Goal: Transaction & Acquisition: Purchase product/service

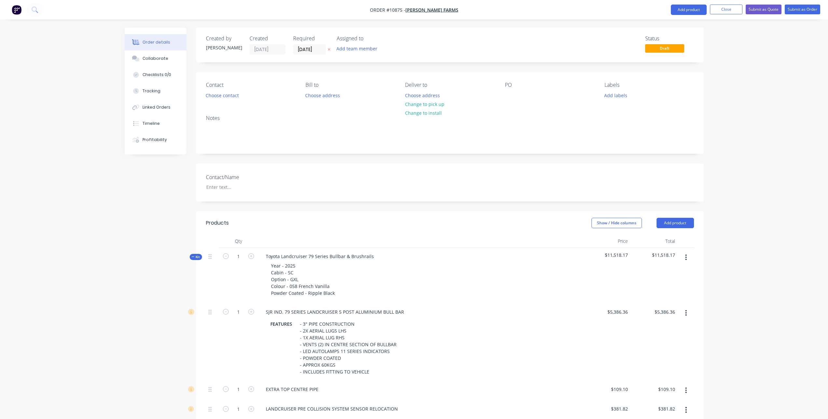
scroll to position [803, 0]
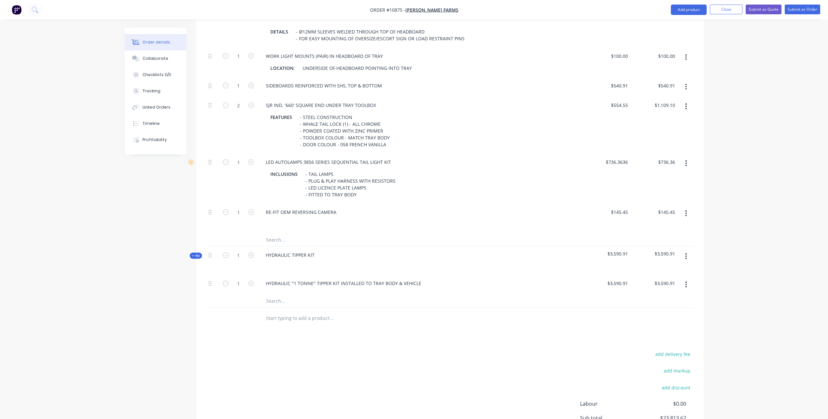
click at [289, 303] on input "text" at bounding box center [331, 301] width 130 height 13
type input "m"
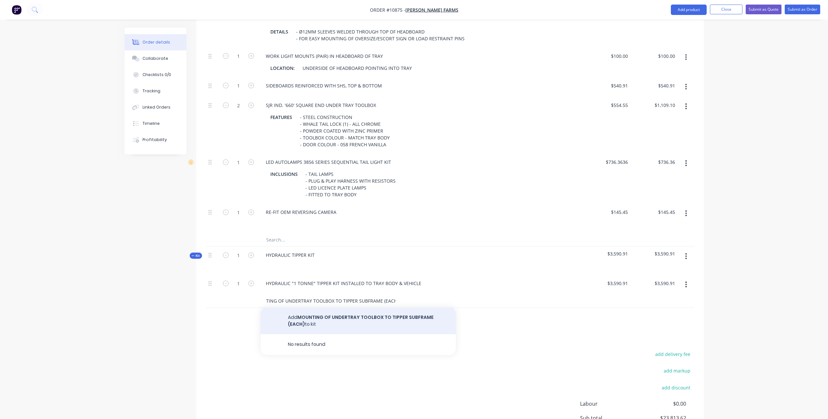
type input "MOUNTING OF UNDERTRAY TOOLBOX TO TIPPER SUBFRAME (EACH)"
click at [404, 317] on button "Add MOUNTING OF UNDERTRAY TOOLBOX TO TIPPER SUBFRAME (EACH) to kit" at bounding box center [358, 321] width 195 height 27
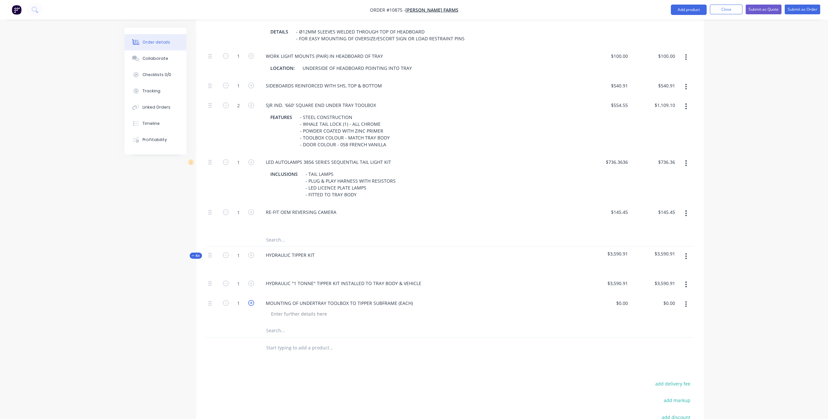
click at [249, 303] on icon "button" at bounding box center [251, 303] width 6 height 6
type input "2"
click at [613, 302] on div "0 $0.00" at bounding box center [606, 310] width 47 height 30
type input "2"
type input "$19.9091"
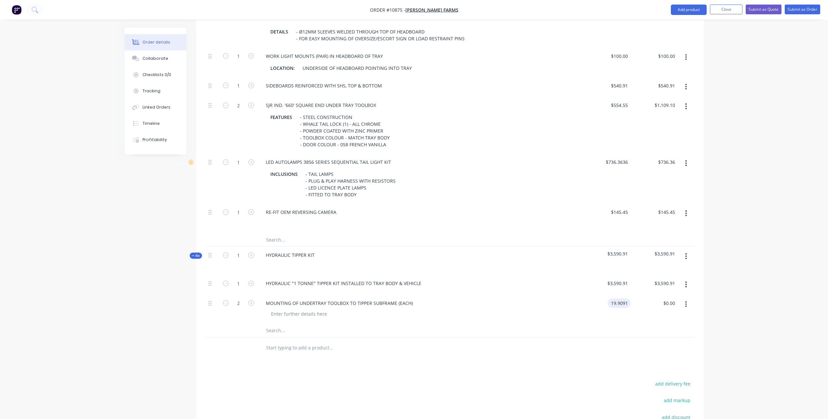
type input "$39.82"
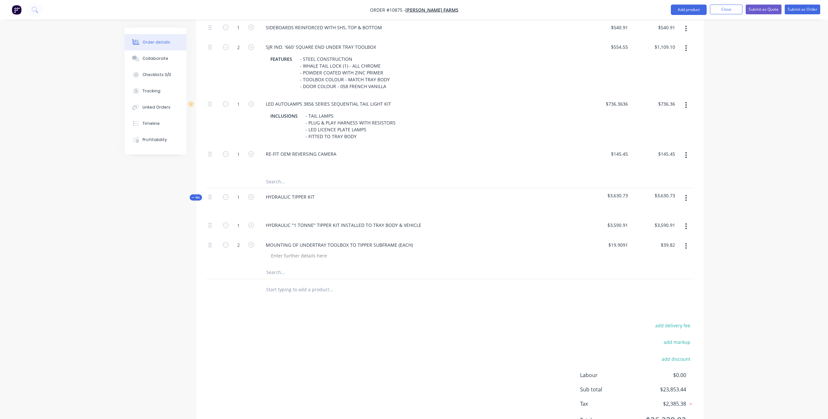
scroll to position [894, 0]
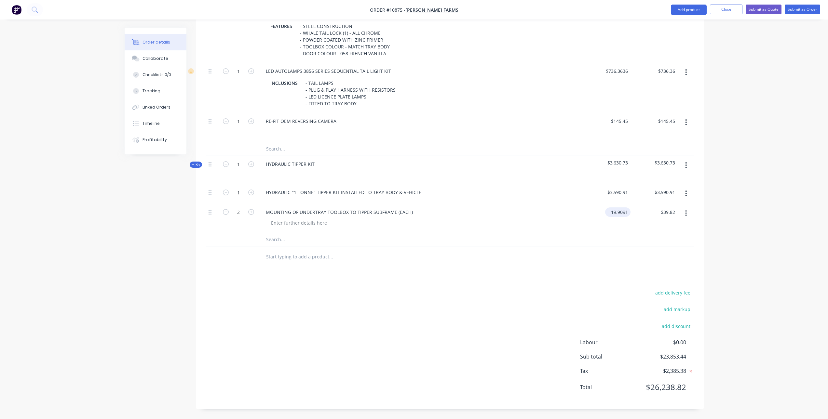
click at [613, 211] on input "19.9091" at bounding box center [619, 212] width 23 height 9
click at [617, 212] on input "19.9091" at bounding box center [620, 212] width 20 height 9
click at [616, 212] on input "19.9091" at bounding box center [620, 212] width 20 height 9
click at [616, 213] on input "19.9091" at bounding box center [620, 212] width 20 height 9
type input "$190.9091"
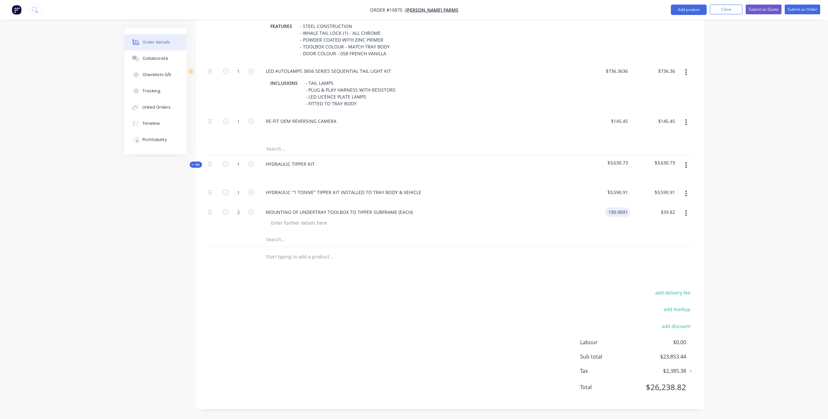
type input "$381.82"
click at [320, 261] on input "text" at bounding box center [331, 256] width 130 height 13
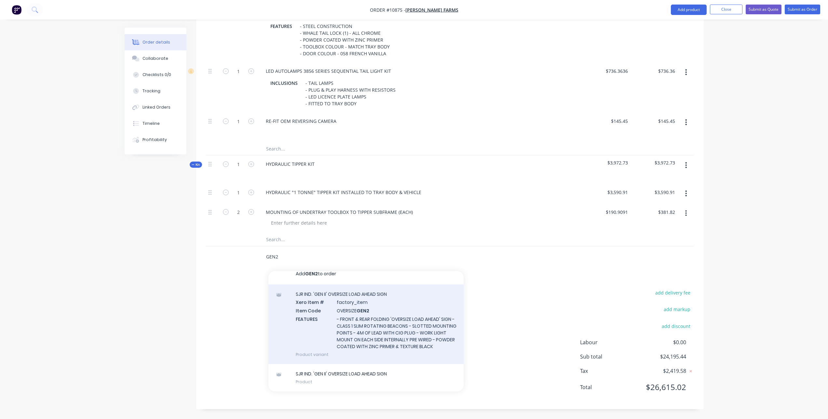
scroll to position [14, 0]
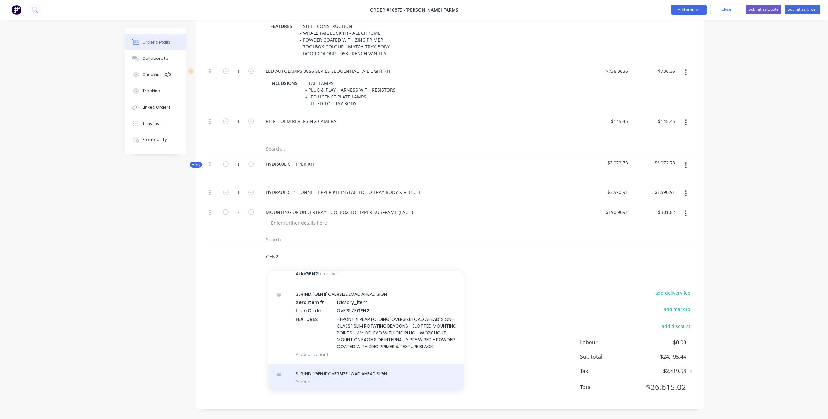
type input "GEN2"
click at [396, 371] on div "SJR IND. 'GEN II' OVERSIZE LOAD AHEAD SIGN Product" at bounding box center [365, 377] width 195 height 27
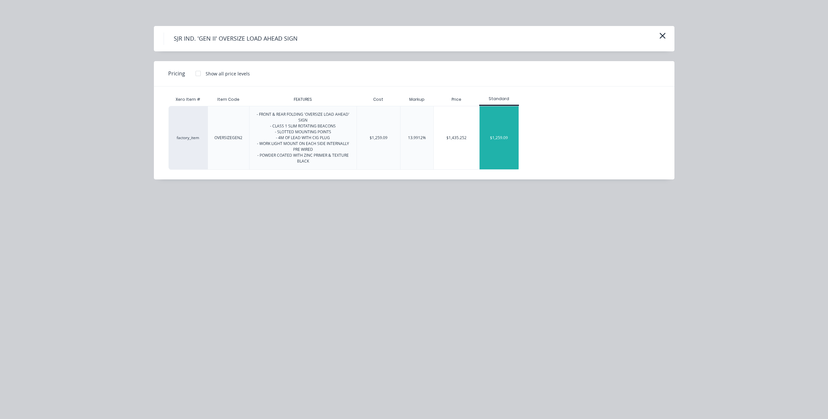
click at [507, 143] on div "$1,259.09" at bounding box center [498, 137] width 39 height 63
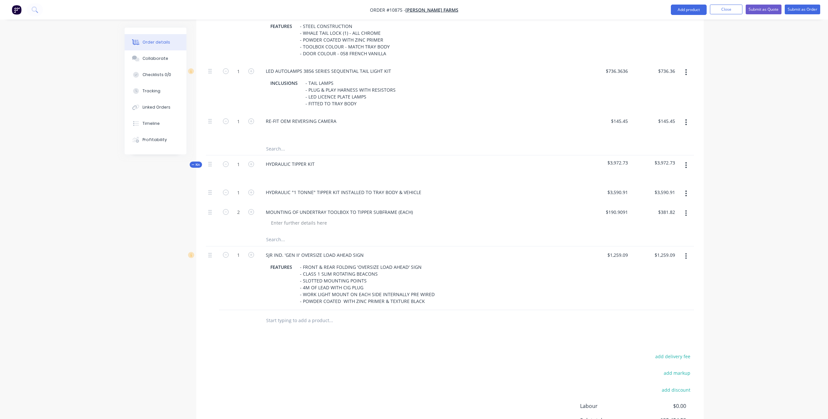
click at [289, 324] on input "text" at bounding box center [331, 320] width 130 height 13
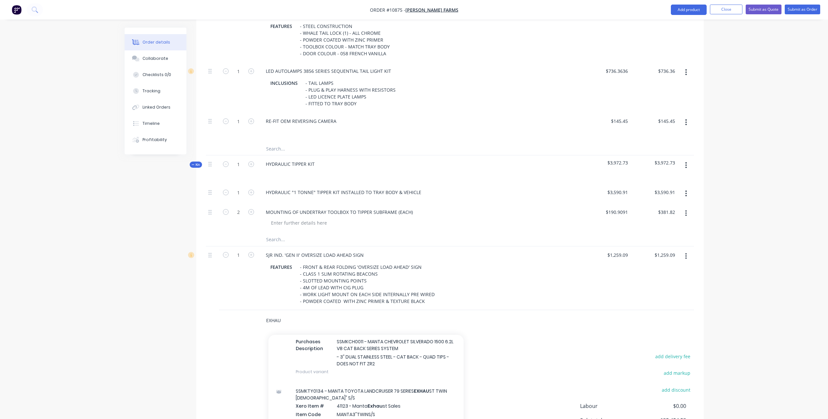
scroll to position [65, 0]
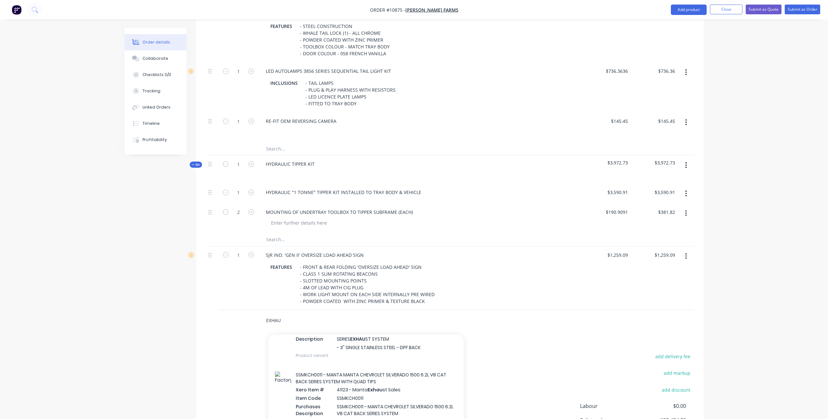
type input "EXHAU"
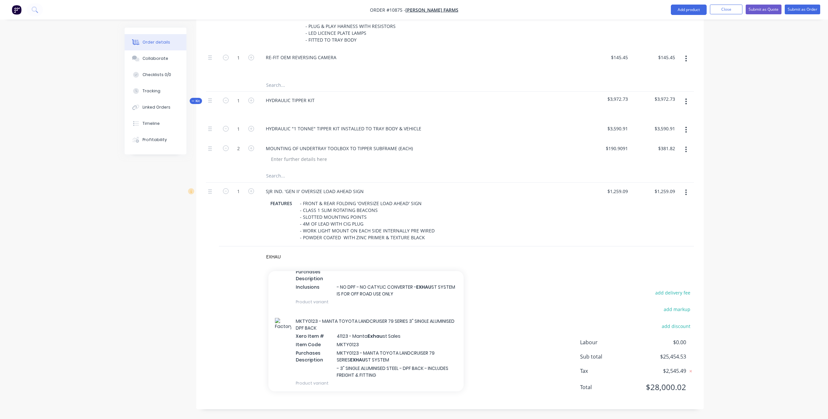
scroll to position [293, 0]
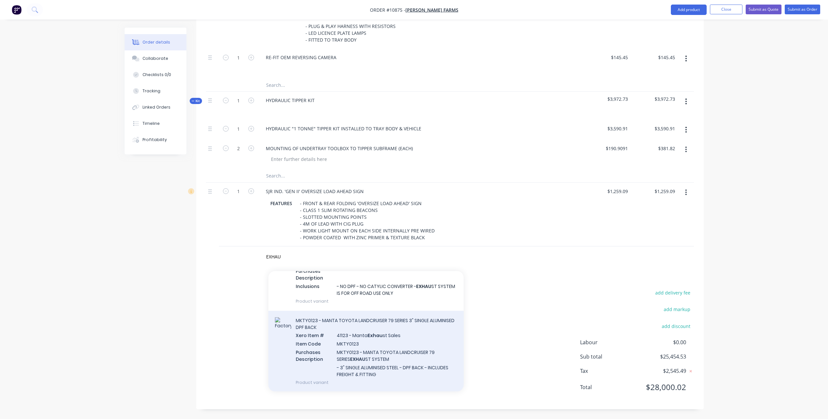
click at [407, 335] on div "MKTY0123 - MANTA TOYOTA LANDCRUISER 79 SERIES 3" SINGLE ALUMINISED DPF BACK Xer…" at bounding box center [365, 351] width 195 height 81
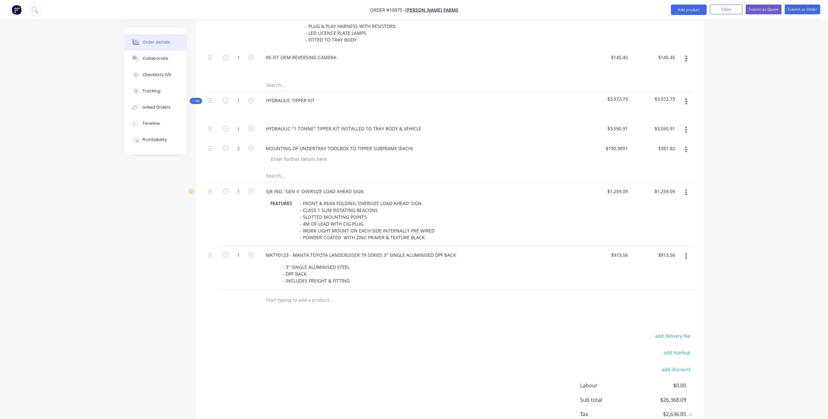
click at [687, 257] on button "button" at bounding box center [685, 256] width 15 height 12
click at [662, 311] on div "Delete" at bounding box center [663, 312] width 50 height 9
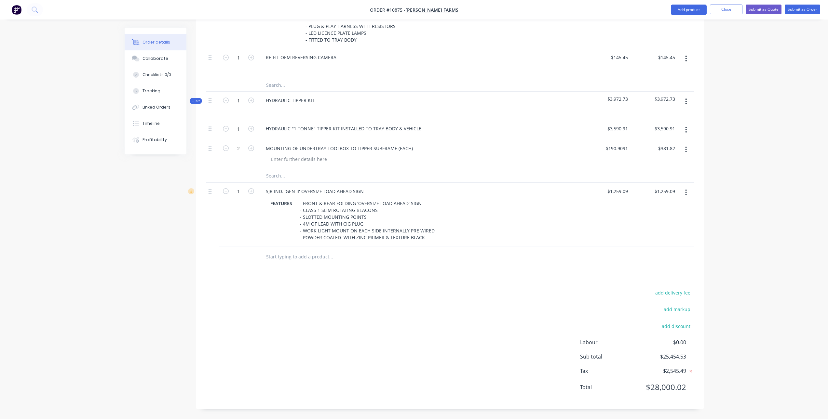
click at [321, 258] on input "text" at bounding box center [331, 256] width 130 height 13
type input "T"
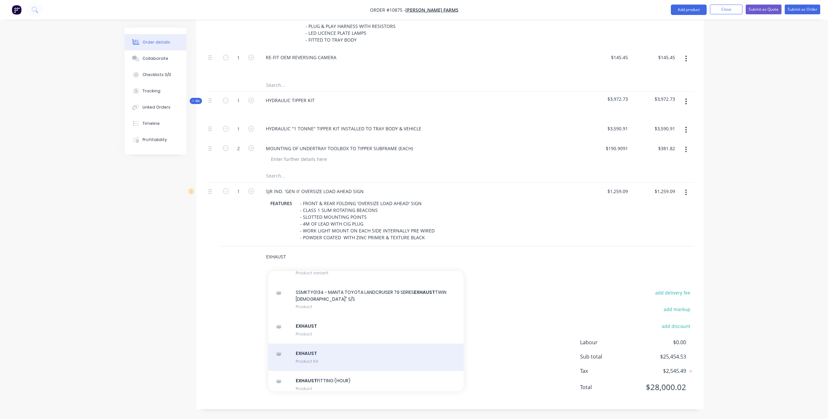
type input "EXHAUST"
click at [341, 354] on div "EXHAUST Product Kit" at bounding box center [365, 357] width 195 height 27
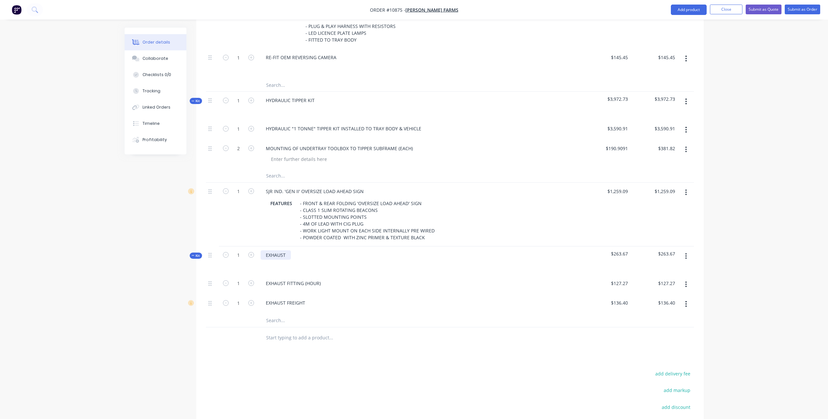
click at [288, 257] on div "EXHAUST" at bounding box center [276, 254] width 30 height 9
click at [271, 319] on input "text" at bounding box center [331, 320] width 130 height 13
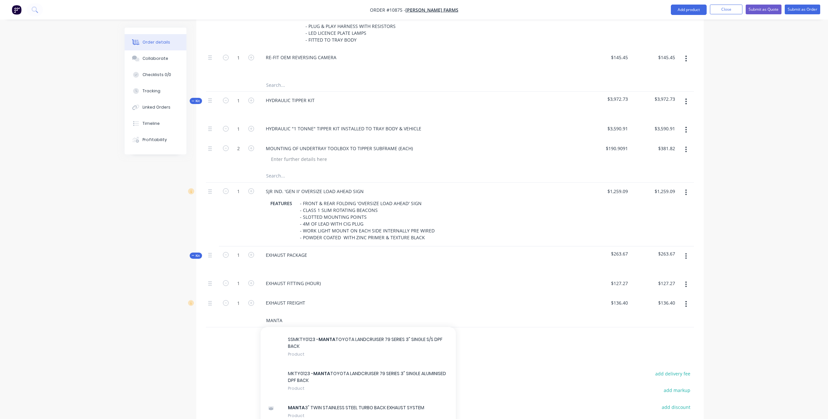
scroll to position [98, 0]
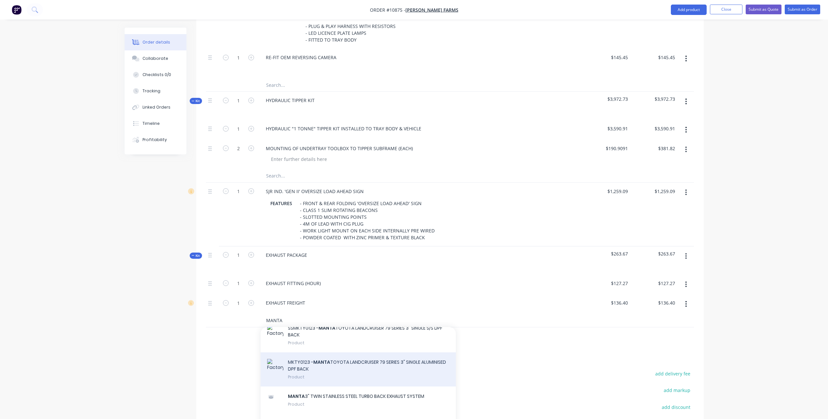
type input "MANTA"
click at [418, 353] on div "MKTY0123 - MANTA TOYOTA LANDCRUISER 79 SERIES 3" SINGLE ALUMINISED DPF BACK Pro…" at bounding box center [358, 370] width 195 height 34
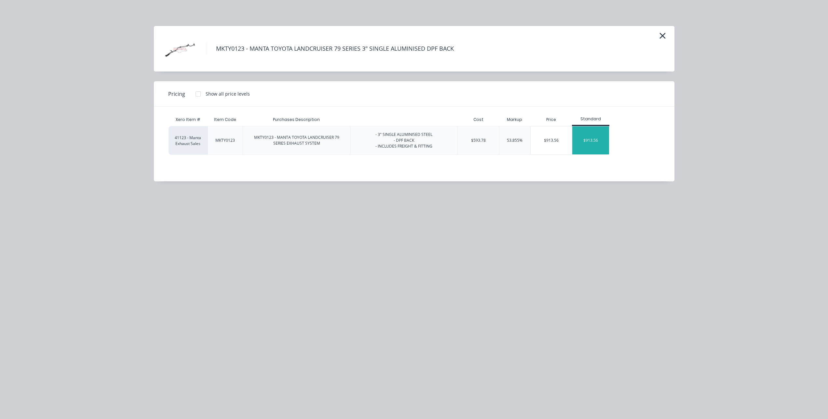
click at [592, 143] on div "$913.56" at bounding box center [590, 141] width 37 height 28
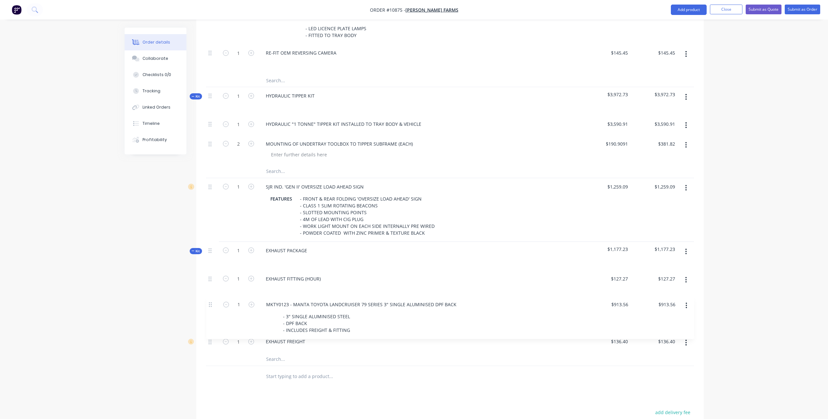
scroll to position [963, 0]
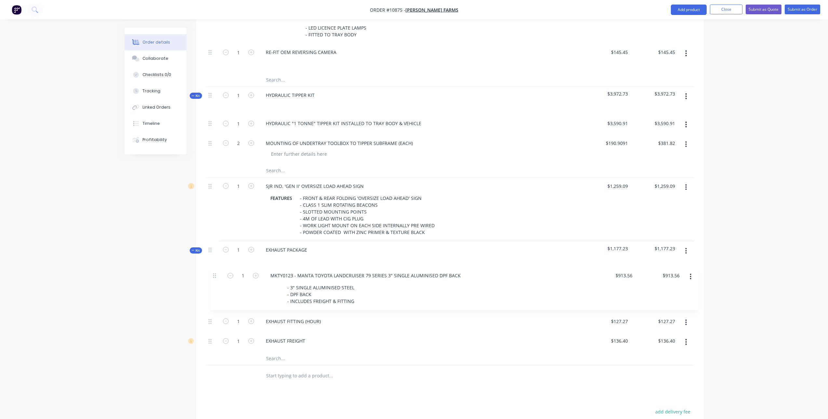
drag, startPoint x: 210, startPoint y: 326, endPoint x: 215, endPoint y: 276, distance: 50.6
click at [215, 276] on div "1 EXHAUST FITTING (HOUR) $127.27 $127.27 $127.27 $127.27 1 EXHAUST FREIGHT $136…" at bounding box center [450, 311] width 488 height 83
type input "0.75"
type input "$95.45"
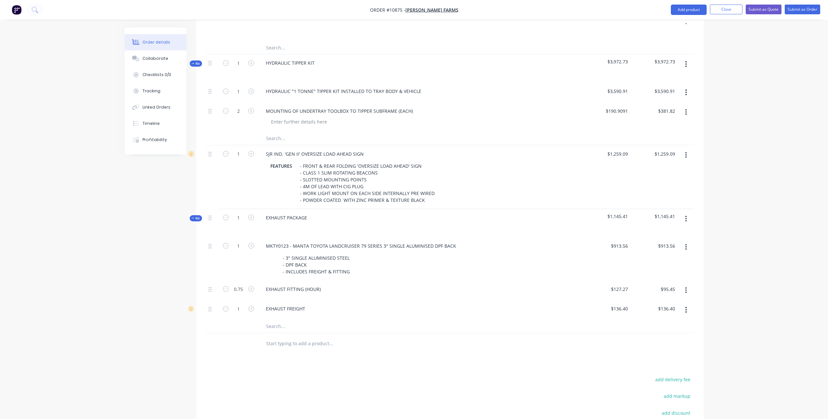
scroll to position [995, 0]
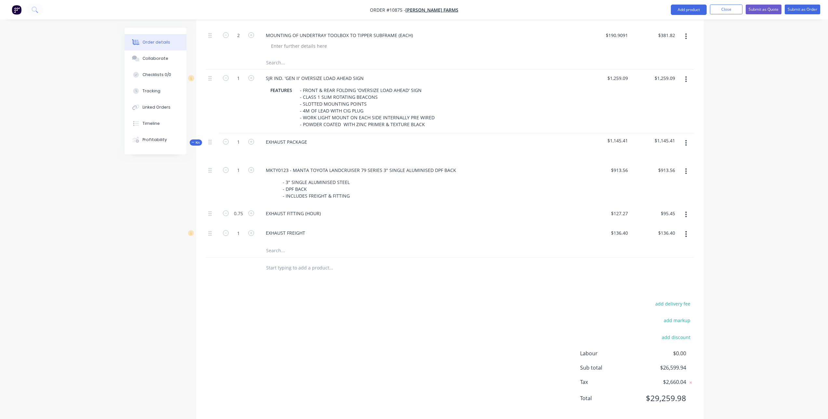
scroll to position [1082, 0]
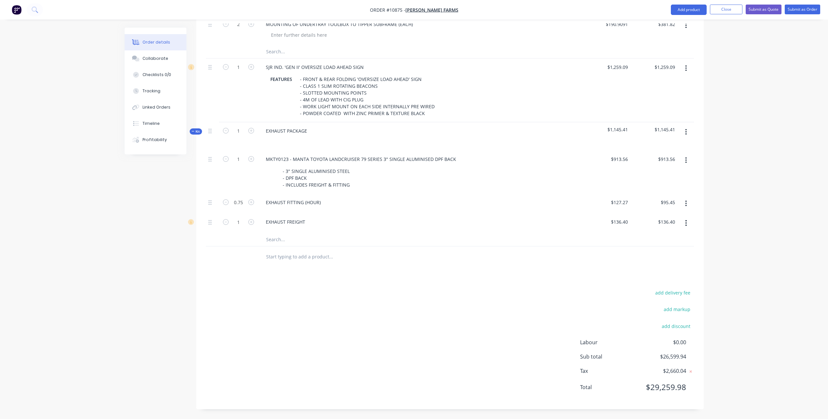
click at [449, 307] on div "add delivery fee add markup add discount Labour $0.00 Sub total $26,599.94 Tax …" at bounding box center [450, 344] width 488 height 111
type input "1"
type input "$127.27"
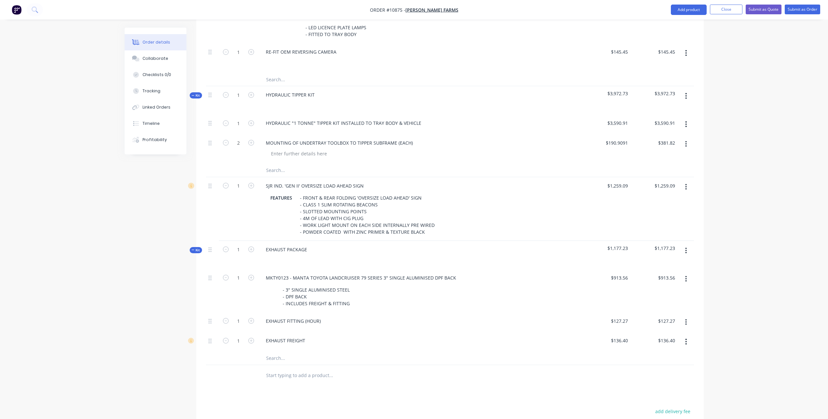
scroll to position [952, 0]
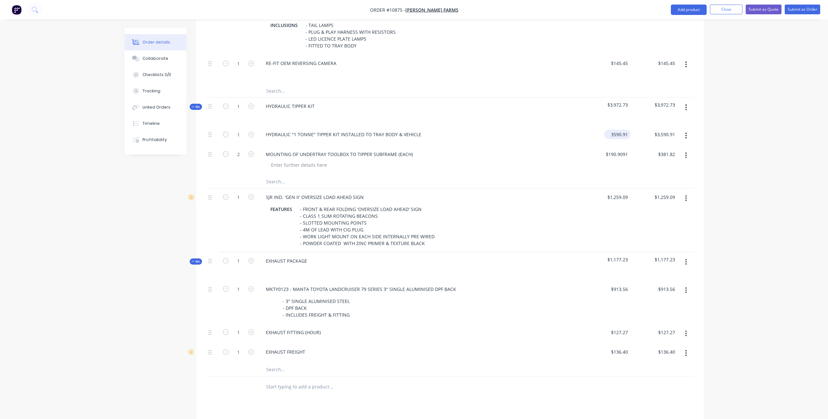
click at [618, 136] on input "3590.91" at bounding box center [619, 134] width 24 height 9
type input "$4,756.18"
click at [514, 343] on div "EXHAUST FITTING (HOUR)" at bounding box center [420, 334] width 325 height 20
click at [434, 348] on div "EXHAUST FREIGHT" at bounding box center [421, 351] width 320 height 9
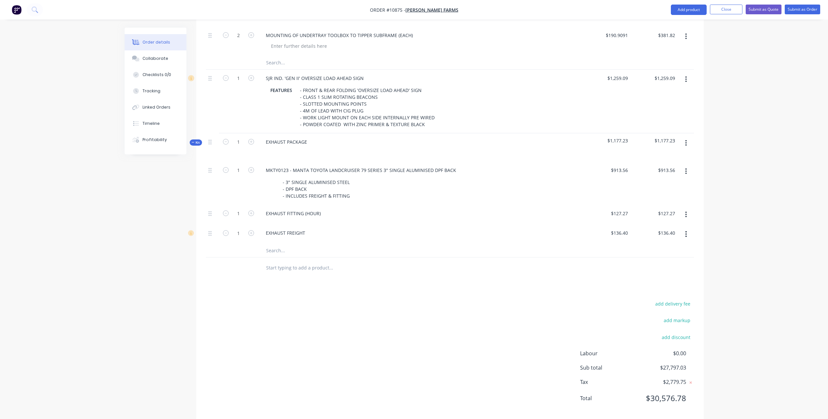
scroll to position [1082, 0]
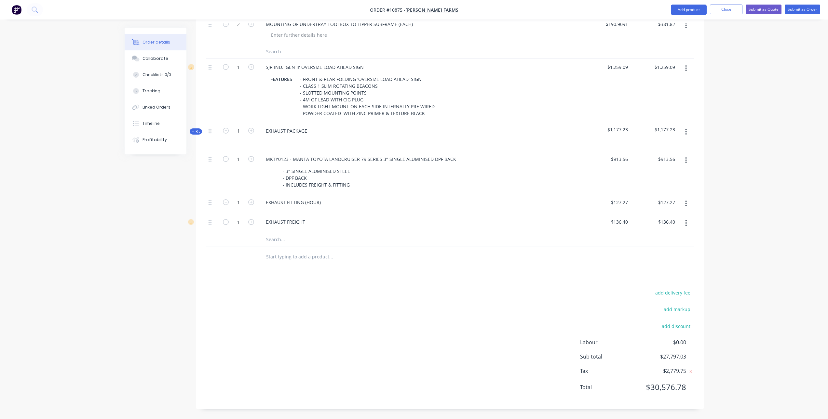
click at [283, 256] on input "text" at bounding box center [331, 256] width 130 height 13
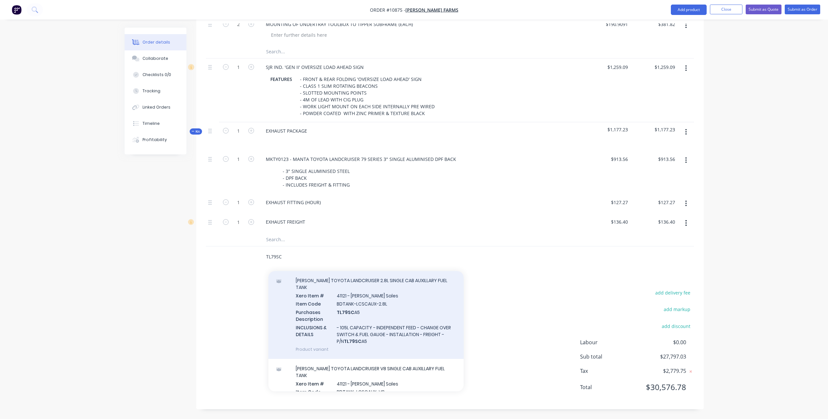
scroll to position [33, 0]
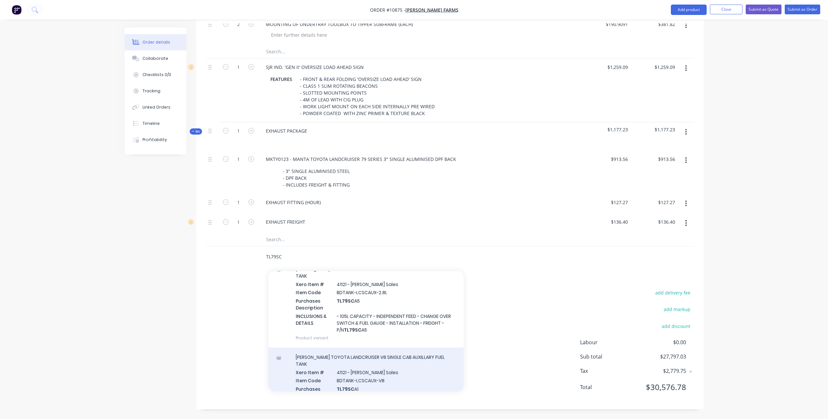
type input "TL79SC"
click at [399, 366] on div "[PERSON_NAME] TOYOTA LANDCRUISER V8 SINGLE CAB AUXILLARY FUEL TANK Xero Item # …" at bounding box center [365, 392] width 195 height 88
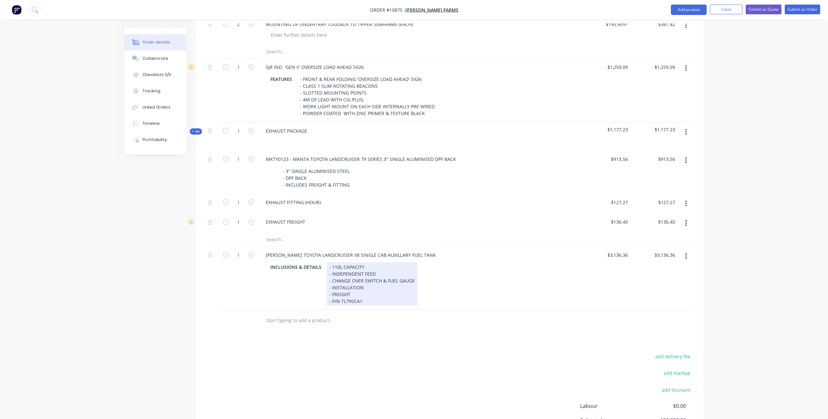
click at [403, 283] on div "- 110L CAPACITY - INDEPENDENT FEED - CHANGE OVER SWITCH & FUEL GAUGE - INSTALLA…" at bounding box center [372, 284] width 91 height 44
drag, startPoint x: 381, startPoint y: 280, endPoint x: 442, endPoint y: 283, distance: 61.9
click at [442, 283] on div "INCLUSIONS & DETAILS - 110L CAPACITY - INDEPENDENT FEED - CHANGE OVER SWITCH & …" at bounding box center [419, 284] width 303 height 44
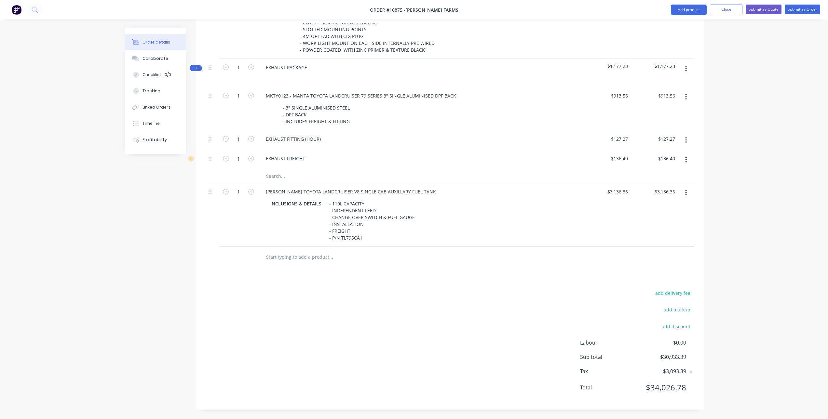
scroll to position [1146, 0]
click at [718, 6] on button "Close" at bounding box center [726, 10] width 33 height 10
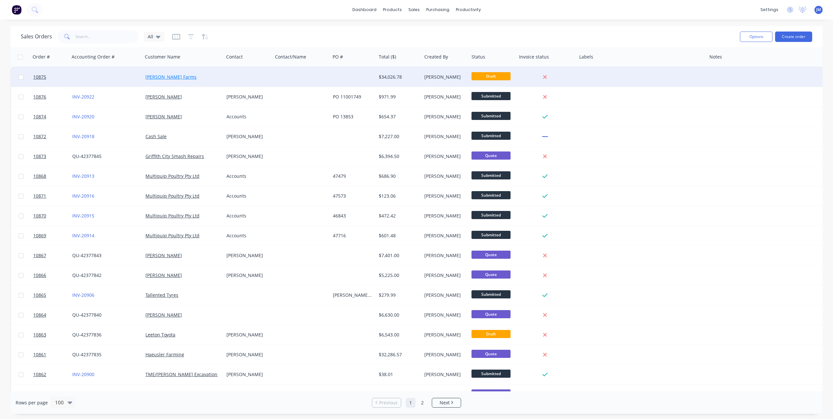
click at [151, 77] on link "[PERSON_NAME] Farms" at bounding box center [170, 77] width 51 height 6
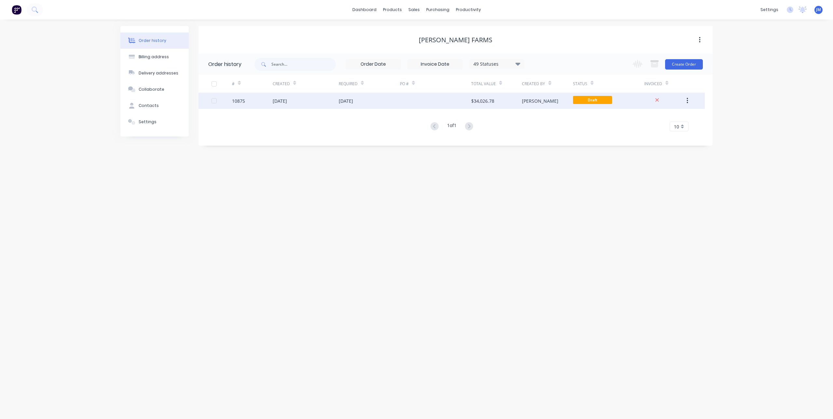
click at [287, 102] on div "[DATE]" at bounding box center [280, 101] width 14 height 7
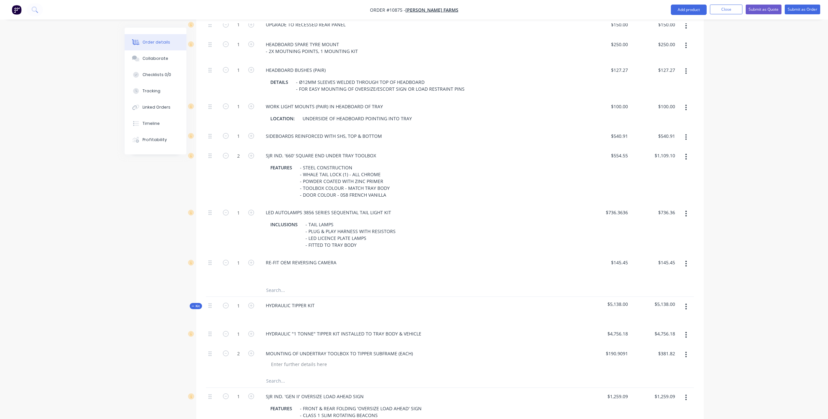
scroll to position [788, 0]
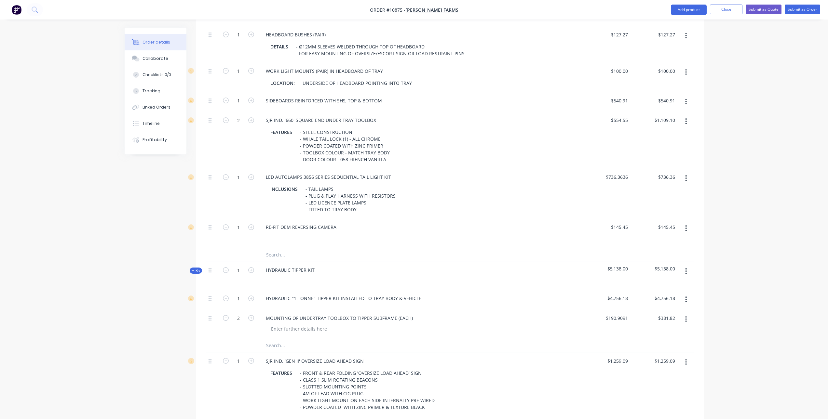
click at [280, 257] on input "text" at bounding box center [331, 254] width 130 height 13
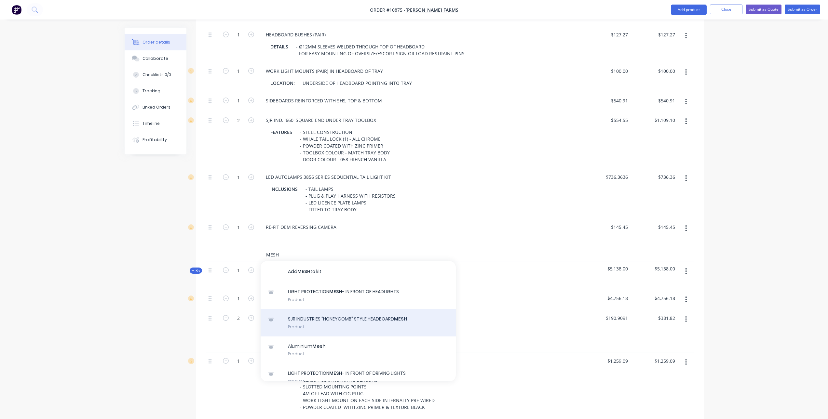
type input "MESH"
click at [364, 318] on div "SJR INDUSTRIES "HONEYCOMB" STYLE HEADBOARD MESH Product" at bounding box center [358, 322] width 195 height 27
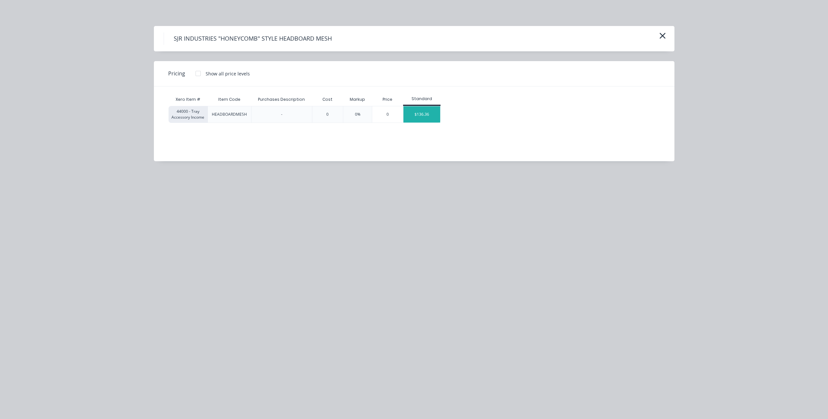
click at [438, 114] on div "$136.36" at bounding box center [421, 114] width 37 height 16
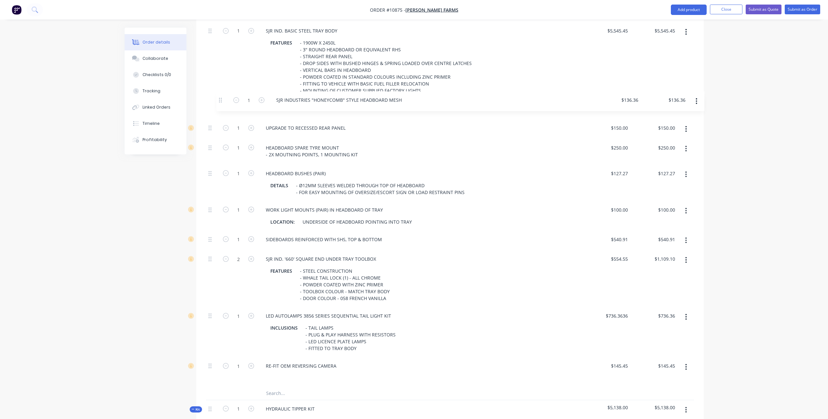
scroll to position [667, 0]
drag, startPoint x: 209, startPoint y: 258, endPoint x: 215, endPoint y: 128, distance: 129.6
click at [215, 128] on div "1 SJR IND. BASIC STEEL TRAY BODY FEATURES - 1900W X 2450L - 3" ROUND HEADBOARD …" at bounding box center [450, 205] width 488 height 365
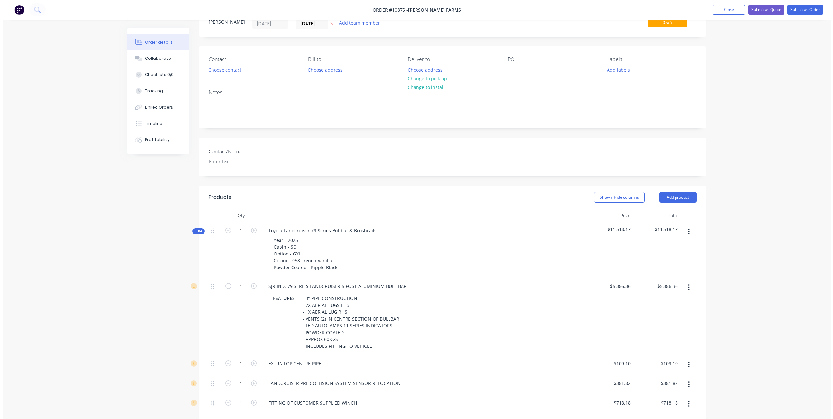
scroll to position [0, 0]
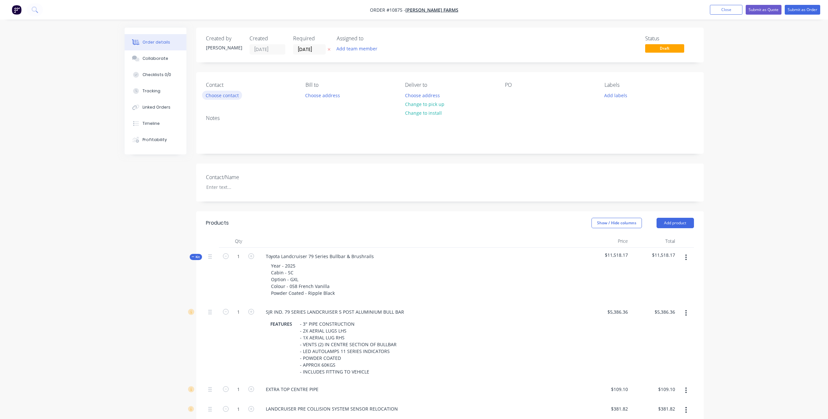
click at [231, 95] on button "Choose contact" at bounding box center [222, 95] width 40 height 9
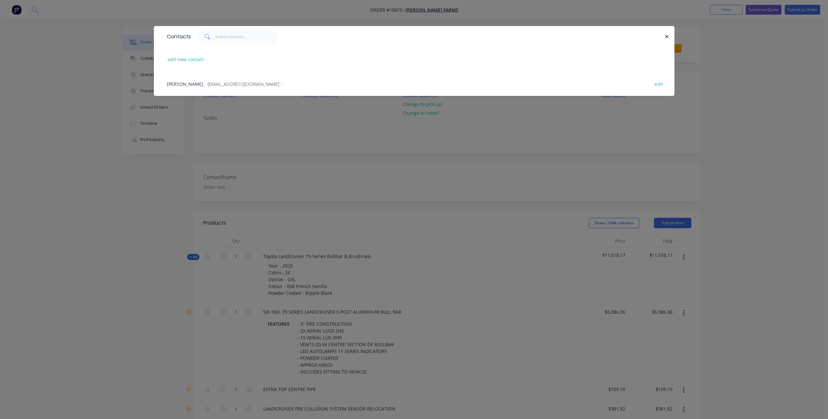
click at [238, 83] on span "- [EMAIL_ADDRESS][DOMAIN_NAME] -" at bounding box center [243, 84] width 77 height 6
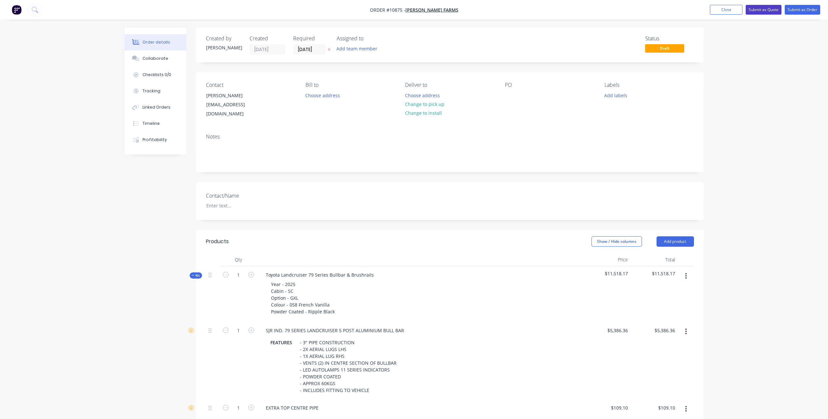
click at [759, 8] on button "Submit as Quote" at bounding box center [764, 10] width 36 height 10
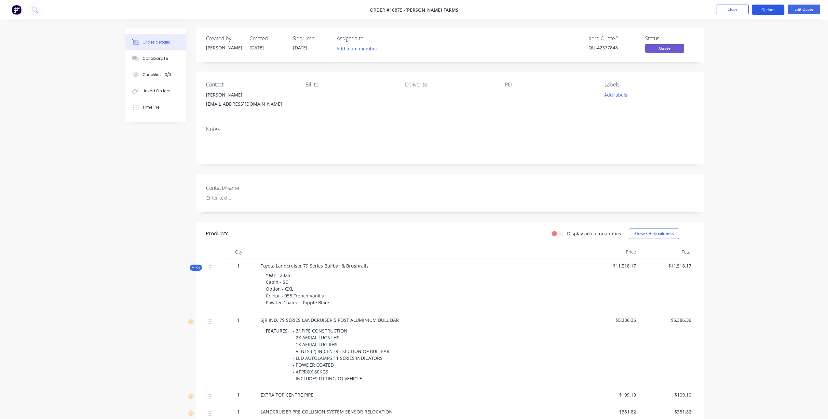
click at [766, 8] on button "Options" at bounding box center [768, 10] width 33 height 10
click at [745, 39] on div "Quote" at bounding box center [749, 39] width 60 height 9
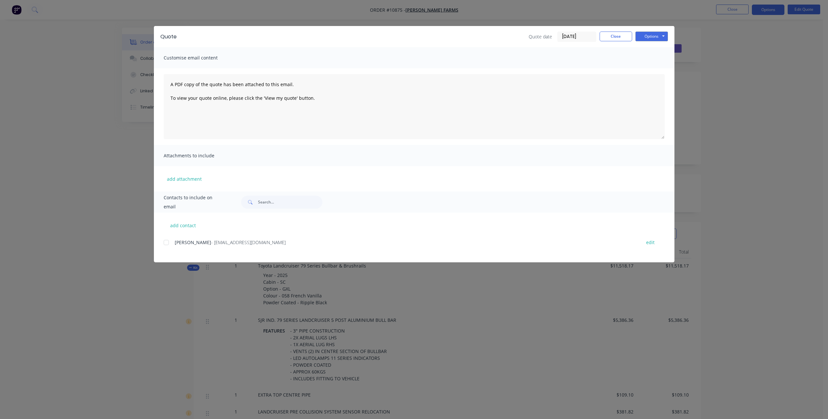
click at [166, 245] on div at bounding box center [166, 242] width 13 height 13
click at [661, 34] on button "Options" at bounding box center [651, 37] width 33 height 10
click at [655, 71] on button "Email" at bounding box center [656, 69] width 42 height 11
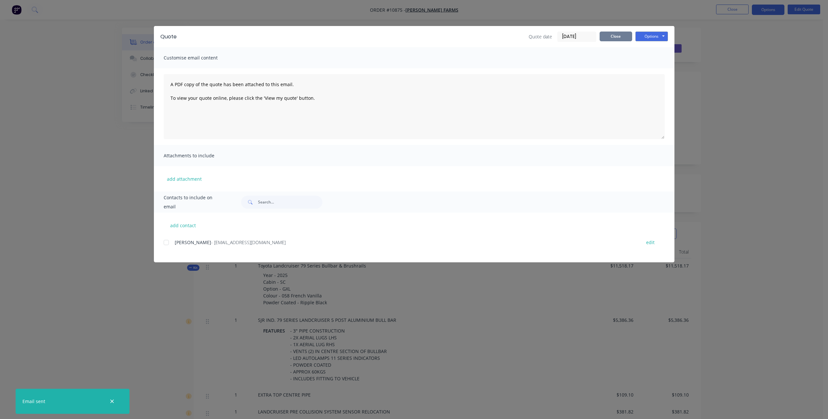
click at [606, 32] on button "Close" at bounding box center [615, 37] width 33 height 10
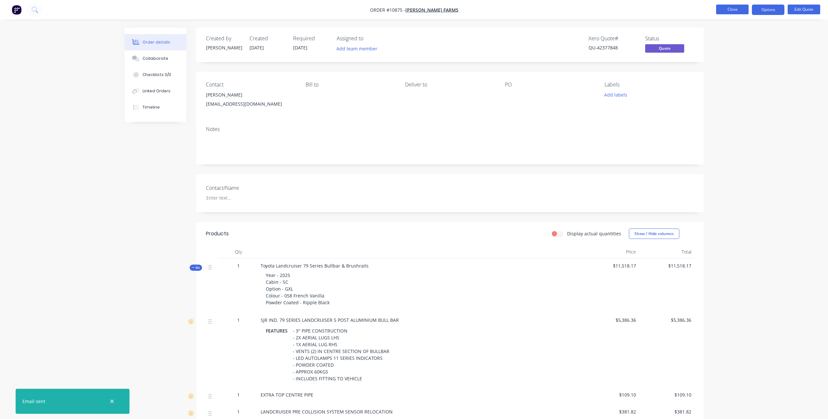
click at [729, 11] on button "Close" at bounding box center [732, 10] width 33 height 10
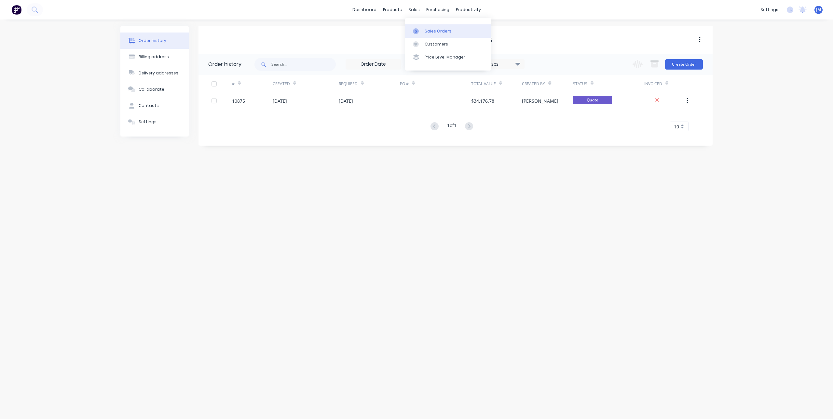
click at [419, 29] on div at bounding box center [418, 31] width 10 height 6
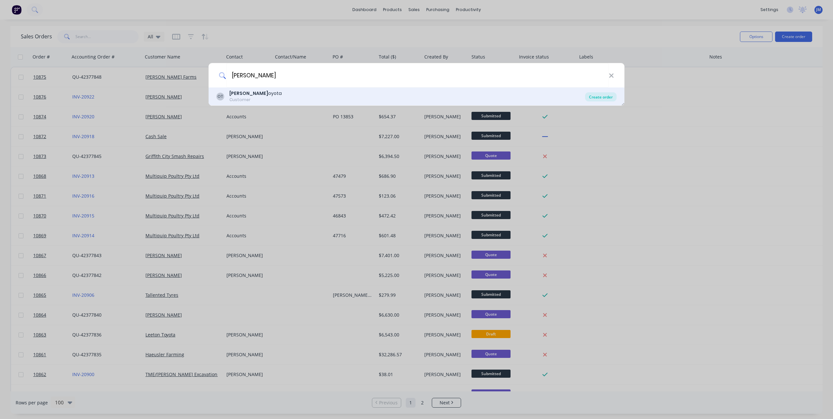
type input "[PERSON_NAME]"
click at [592, 100] on div "Create order" at bounding box center [601, 96] width 32 height 9
